Goal: Task Accomplishment & Management: Complete application form

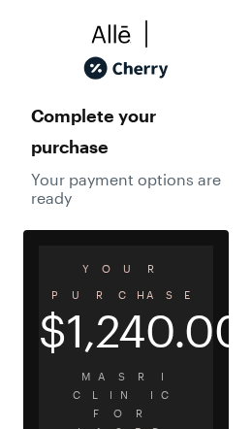
scroll to position [8, 0]
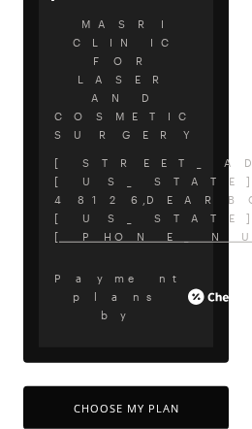
click at [155, 386] on button "Choose My Plan" at bounding box center [126, 408] width 206 height 44
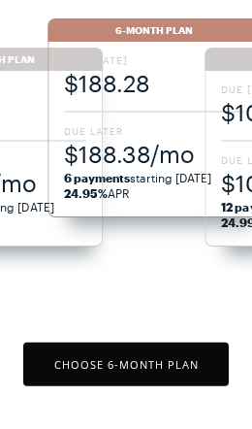
scroll to position [242, 0]
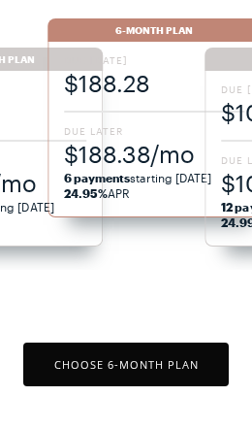
scroll to position [238, 0]
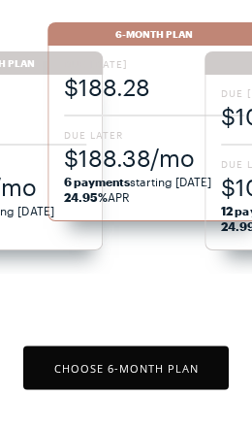
click at [133, 369] on button "Choose 6 -Month Plan" at bounding box center [126, 369] width 206 height 44
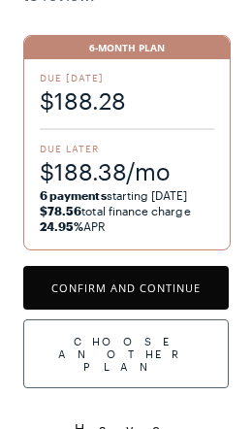
click at [175, 287] on button "Confirm and Continue" at bounding box center [126, 288] width 206 height 44
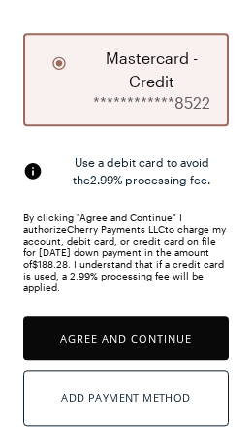
scroll to position [395, 0]
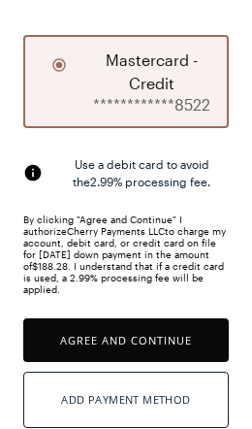
click at [58, 319] on button "Agree and Continue" at bounding box center [126, 341] width 206 height 44
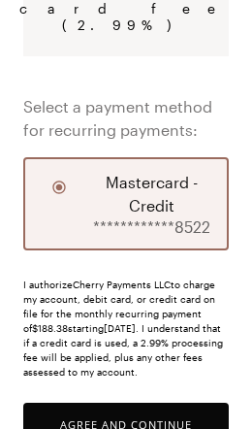
click at [98, 403] on button "Agree and Continue" at bounding box center [126, 425] width 206 height 44
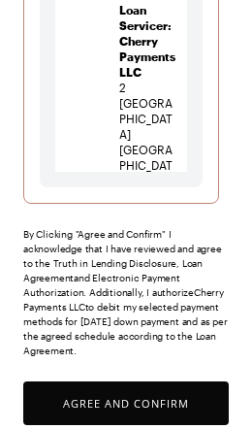
scroll to position [589, 0]
click at [107, 416] on button "Agree and Confirm" at bounding box center [126, 404] width 206 height 44
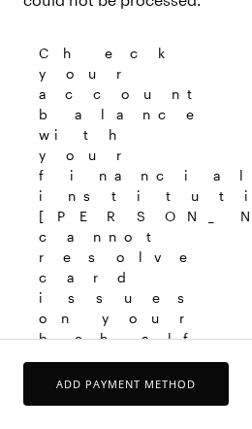
scroll to position [189, 0]
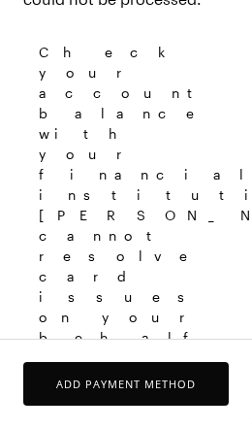
click at [93, 386] on button "Add Payment Method" at bounding box center [126, 384] width 206 height 44
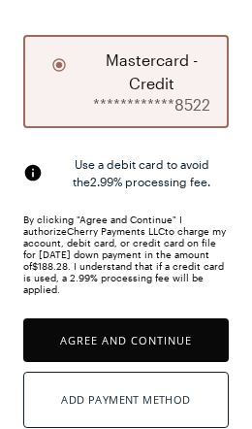
scroll to position [395, 0]
click at [145, 319] on button "Agree and Continue" at bounding box center [126, 341] width 206 height 44
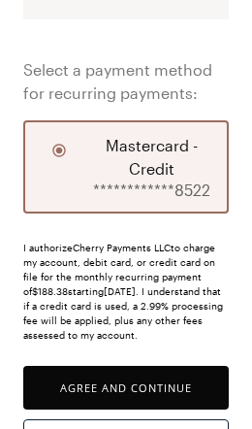
click at [131, 366] on button "Agree and Continue" at bounding box center [126, 388] width 206 height 44
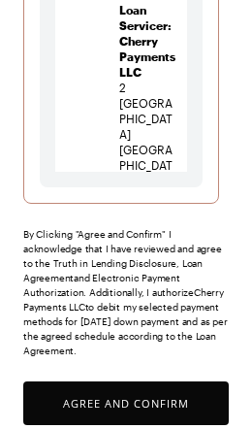
scroll to position [589, 0]
click at [97, 417] on button "Agree and Confirm" at bounding box center [126, 404] width 206 height 44
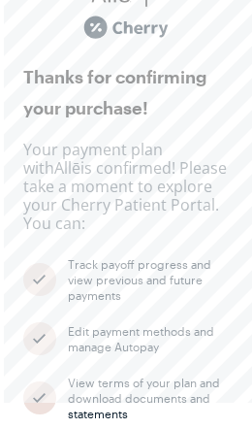
scroll to position [41, 0]
